Goal: Find specific page/section: Find specific page/section

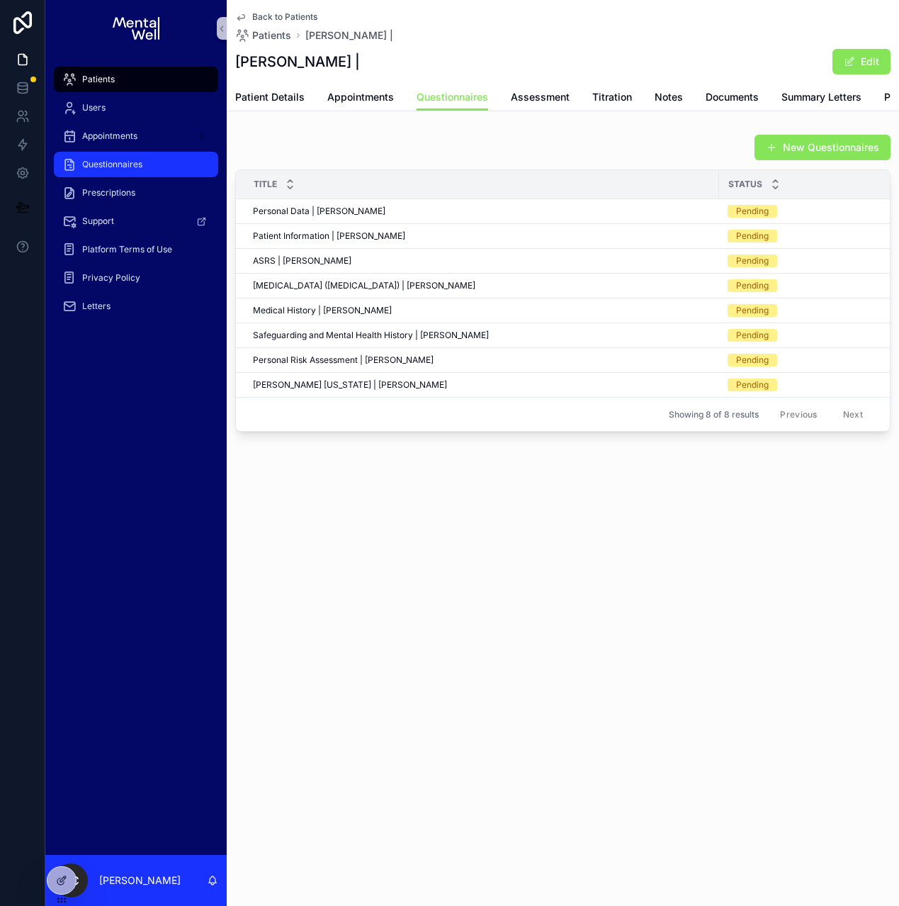
click at [101, 164] on span "Questionnaires" at bounding box center [112, 164] width 60 height 11
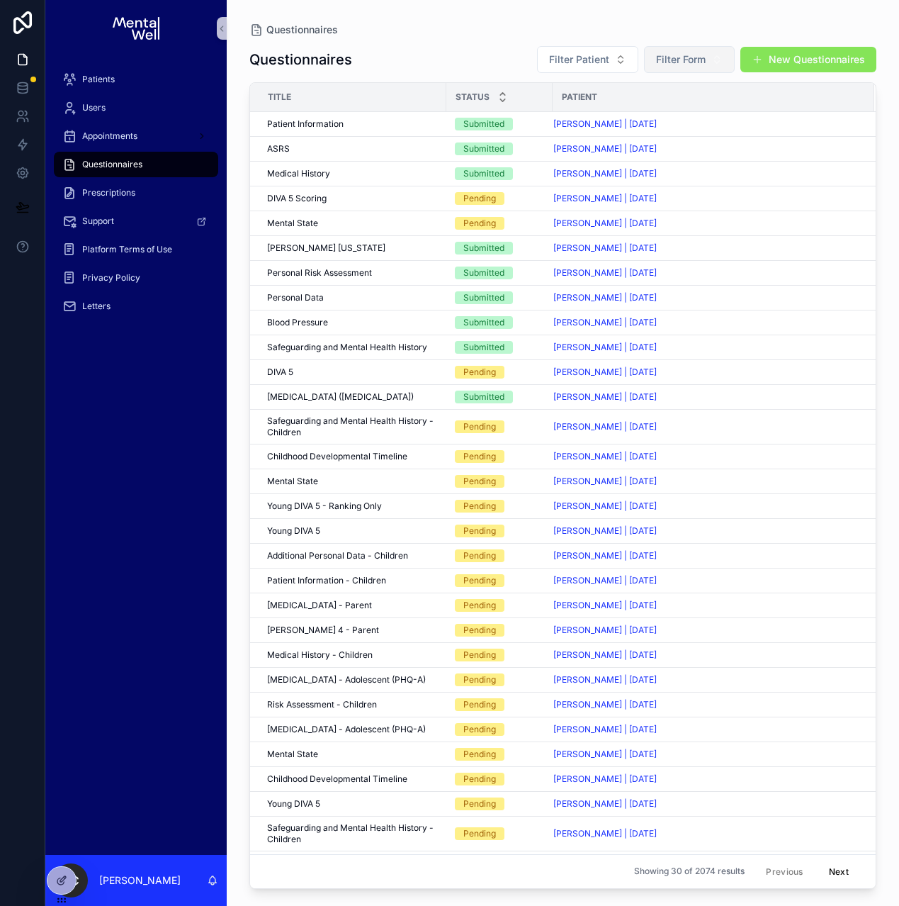
click at [682, 61] on span "Filter Form" at bounding box center [681, 59] width 50 height 14
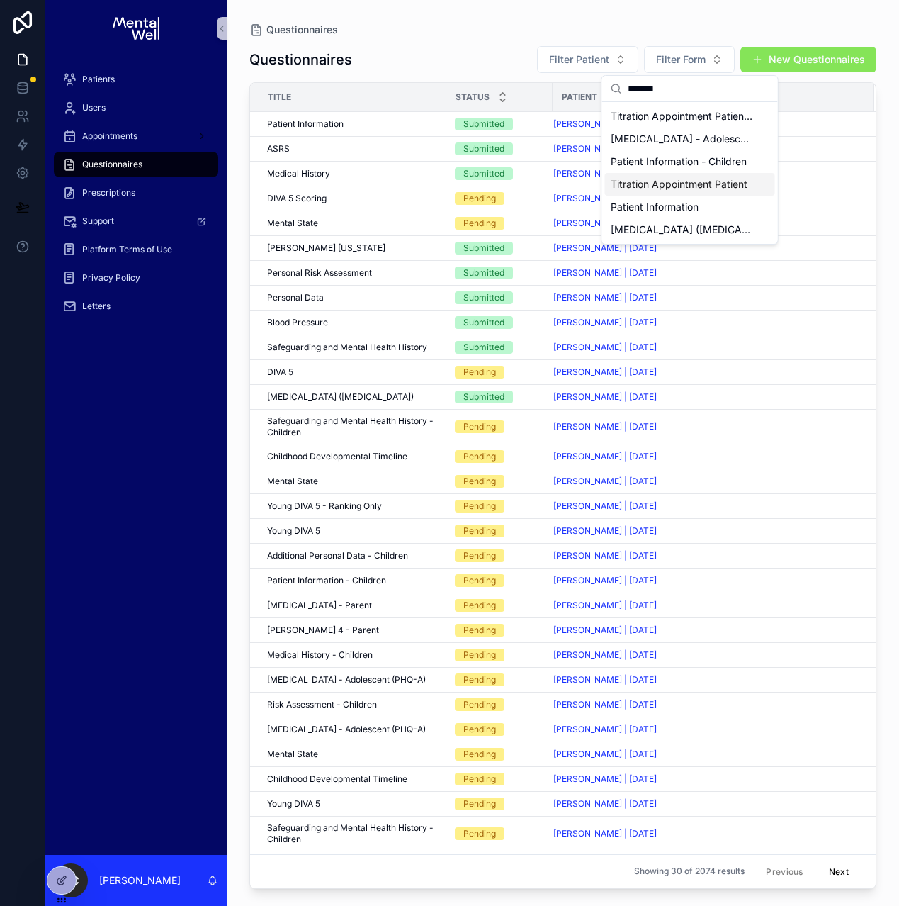
type input "*******"
click at [659, 177] on span "Titration Appointment Patient" at bounding box center [679, 184] width 137 height 14
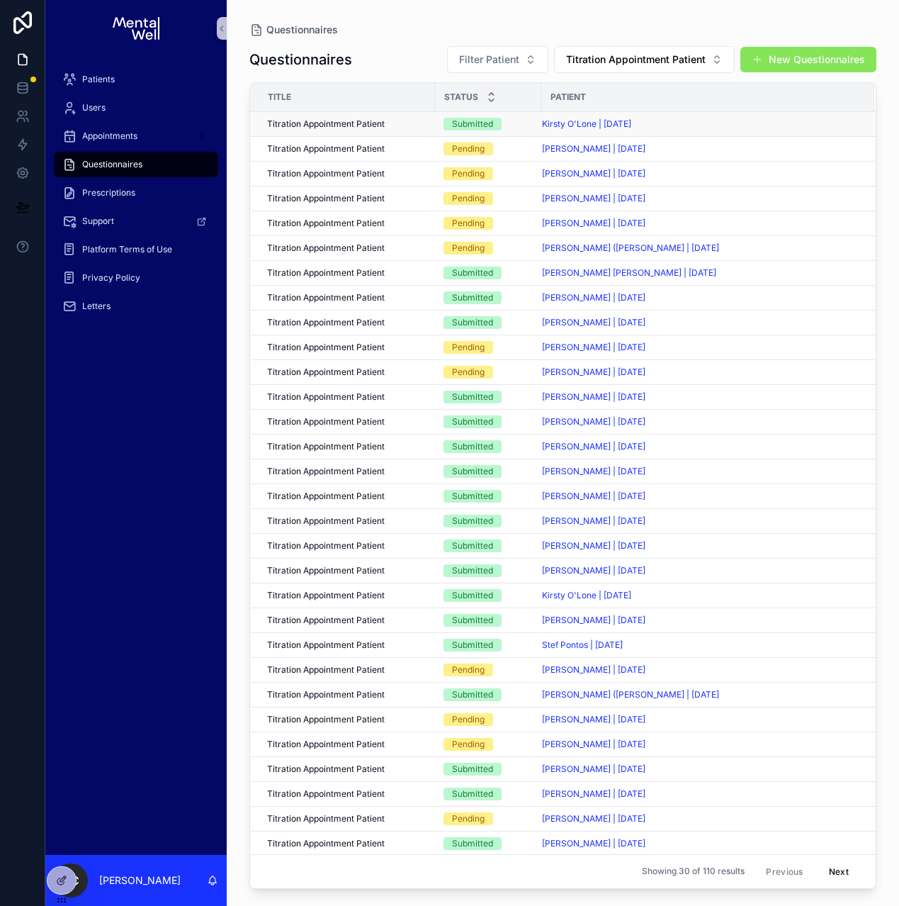
click at [410, 123] on div "Titration Appointment Patient Titration Appointment Patient" at bounding box center [346, 123] width 159 height 11
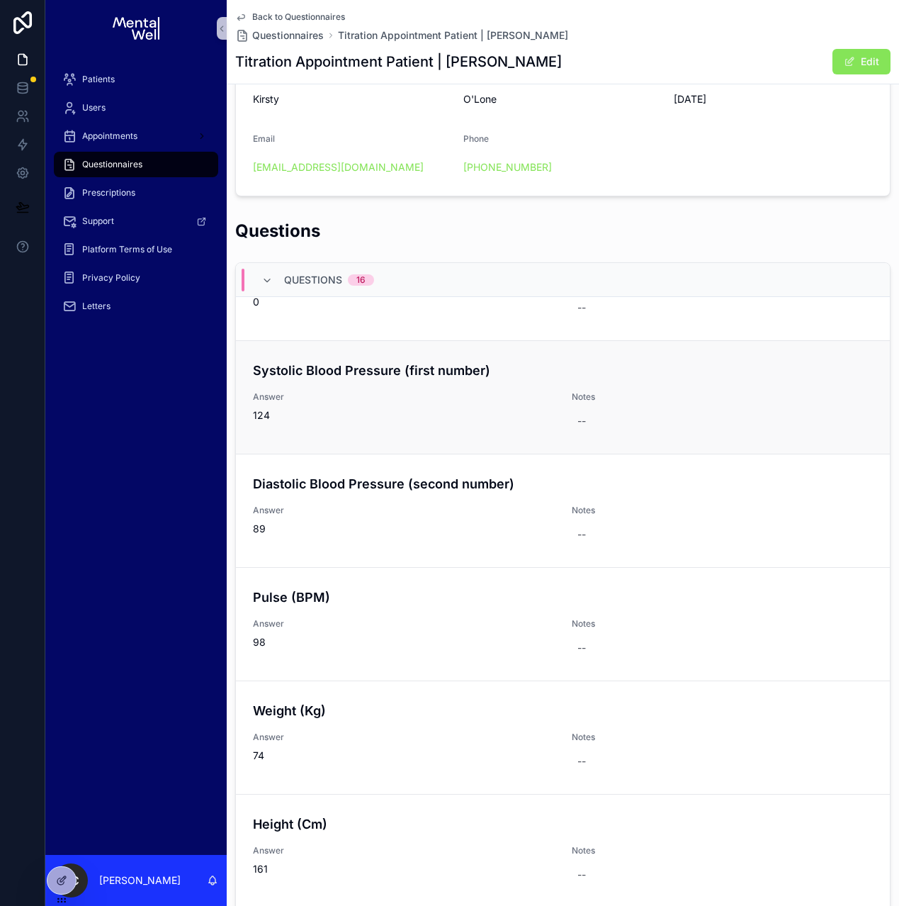
scroll to position [342, 0]
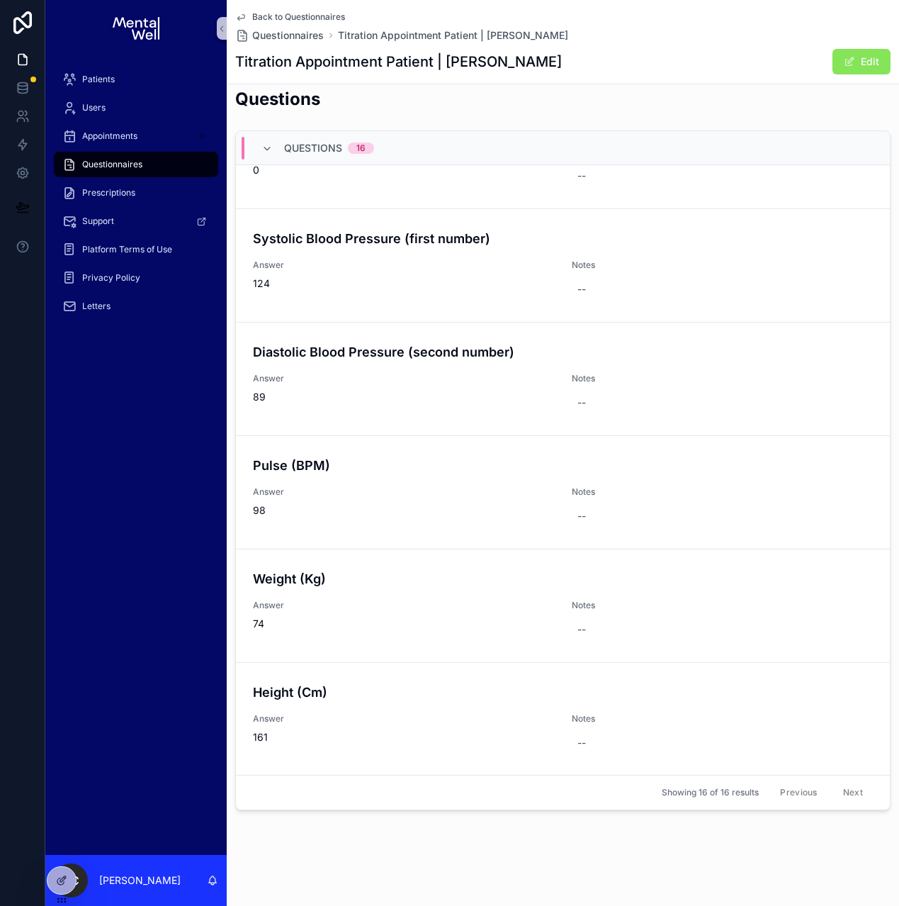
click at [382, 108] on div "Questions" at bounding box center [562, 104] width 655 height 35
